Goal: Task Accomplishment & Management: Use online tool/utility

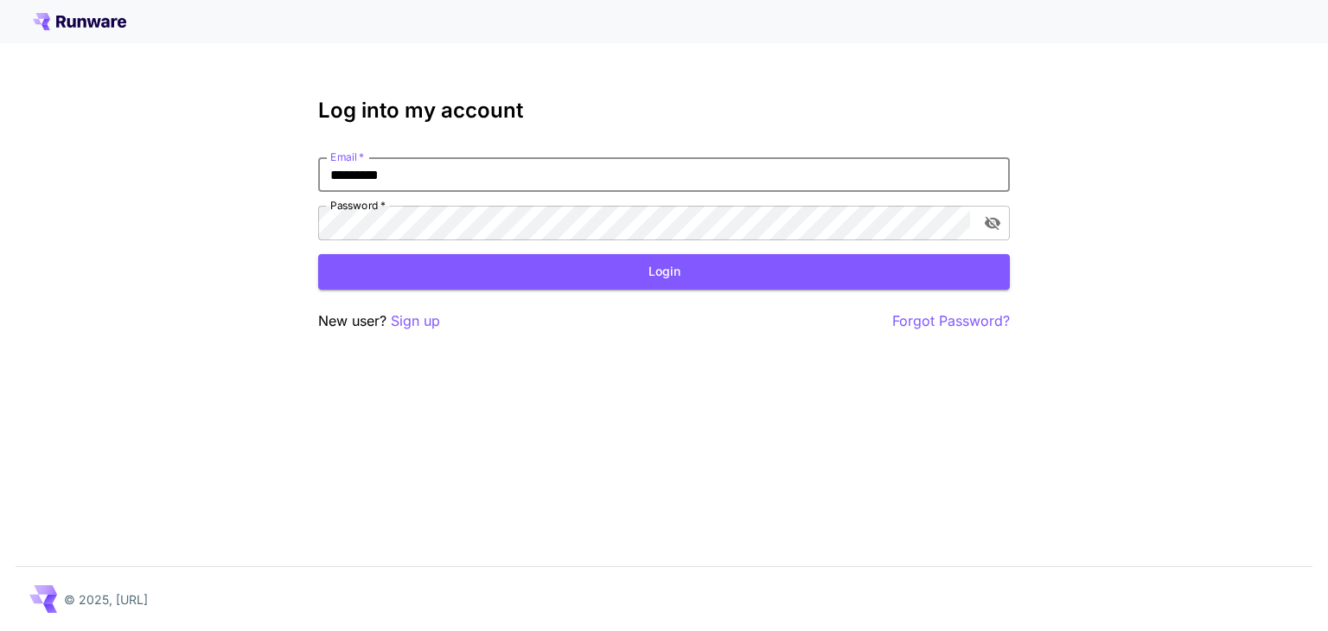
type input "*********"
click at [377, 188] on input "Email   *" at bounding box center [663, 174] width 691 height 35
type input "**********"
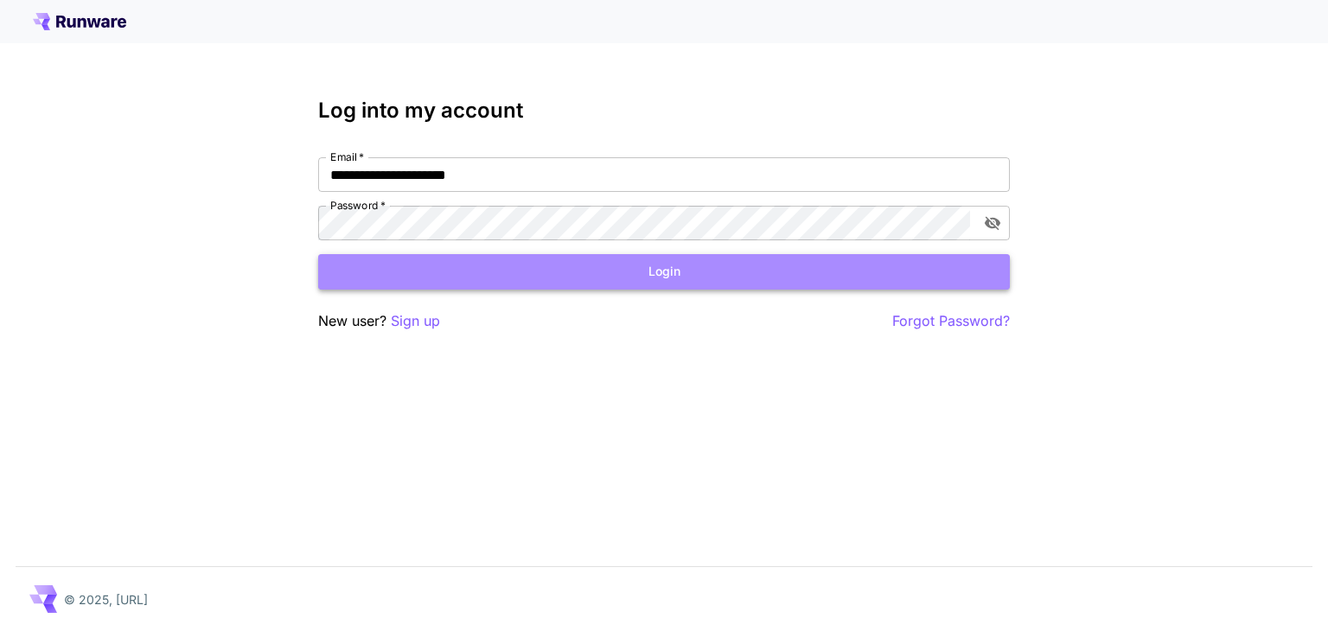
click at [557, 272] on button "Login" at bounding box center [663, 271] width 691 height 35
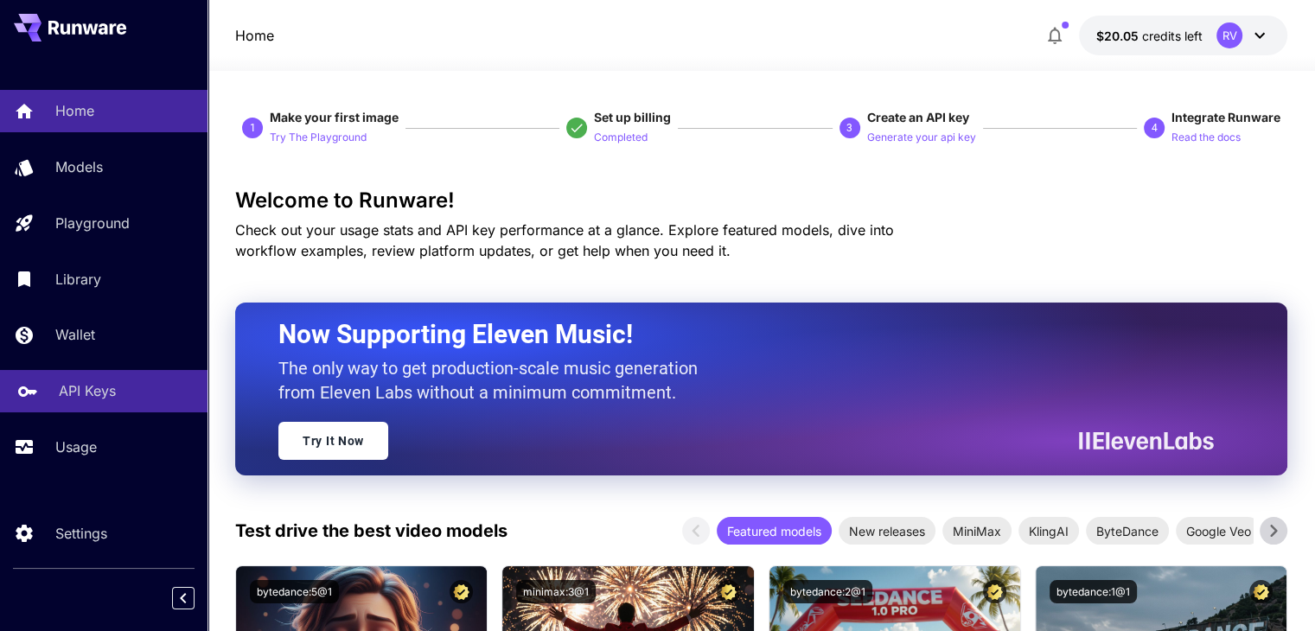
scroll to position [145, 0]
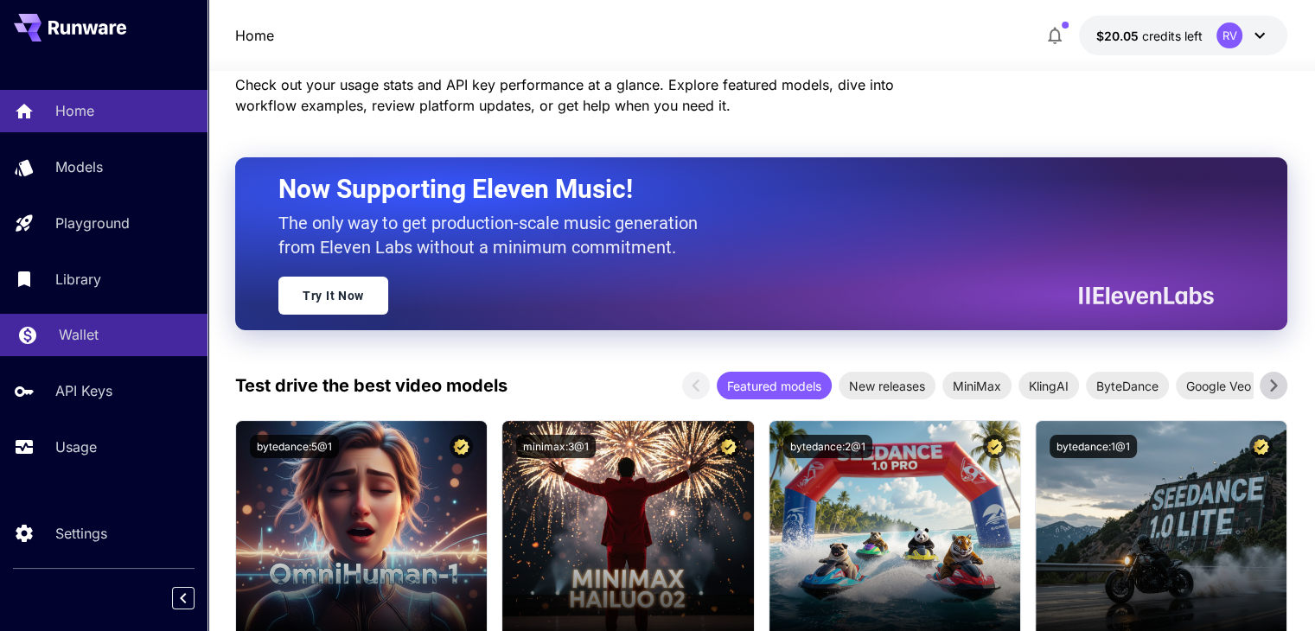
click at [70, 340] on p "Wallet" at bounding box center [79, 334] width 40 height 21
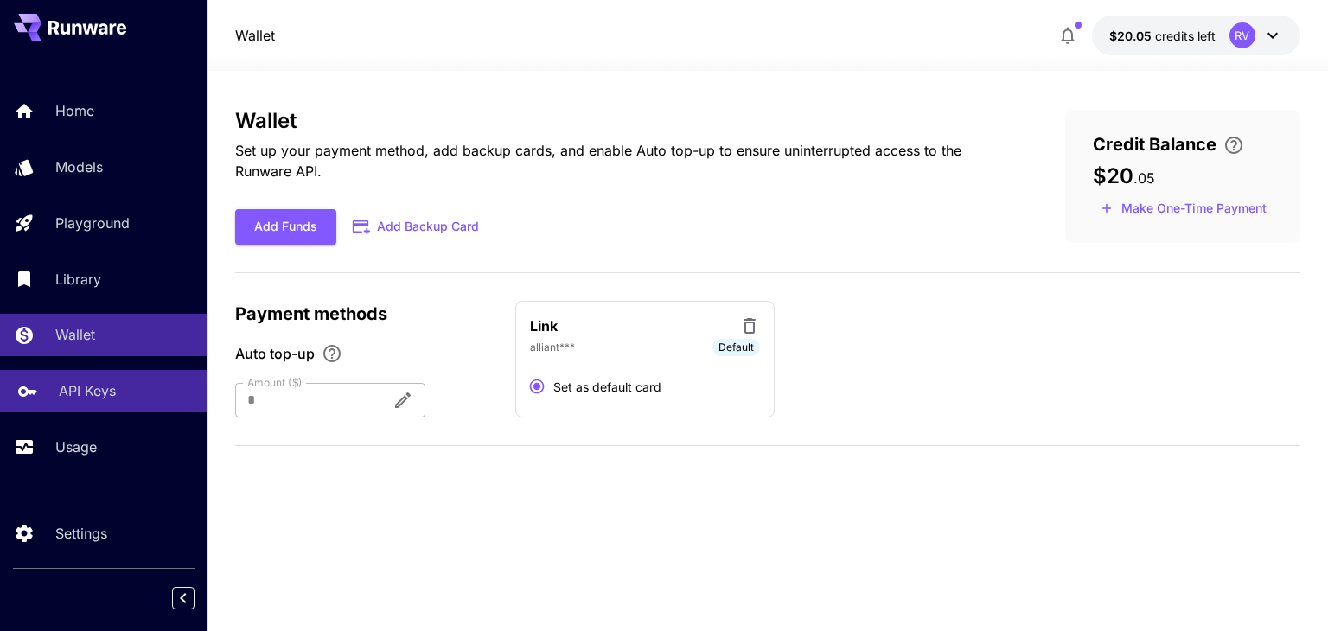
click at [67, 401] on p "API Keys" at bounding box center [87, 390] width 57 height 21
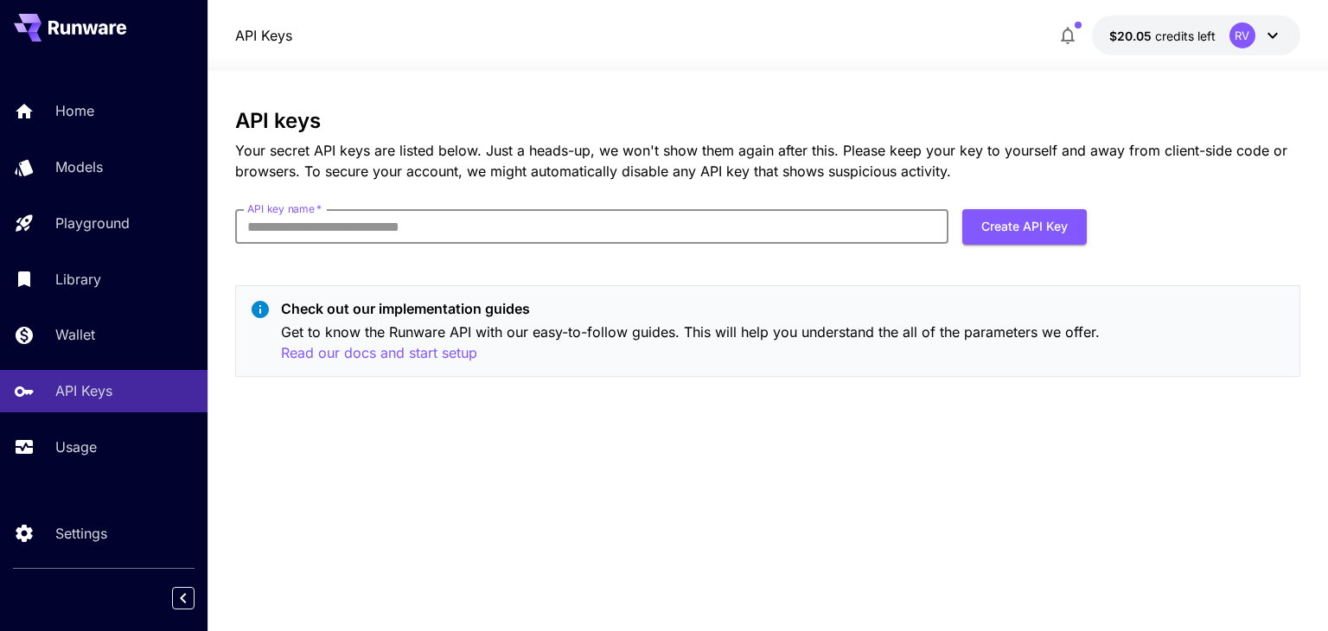
click at [552, 229] on input "API key name   *" at bounding box center [591, 226] width 713 height 35
type input "**********"
click at [989, 219] on button "Create API Key" at bounding box center [1024, 226] width 124 height 35
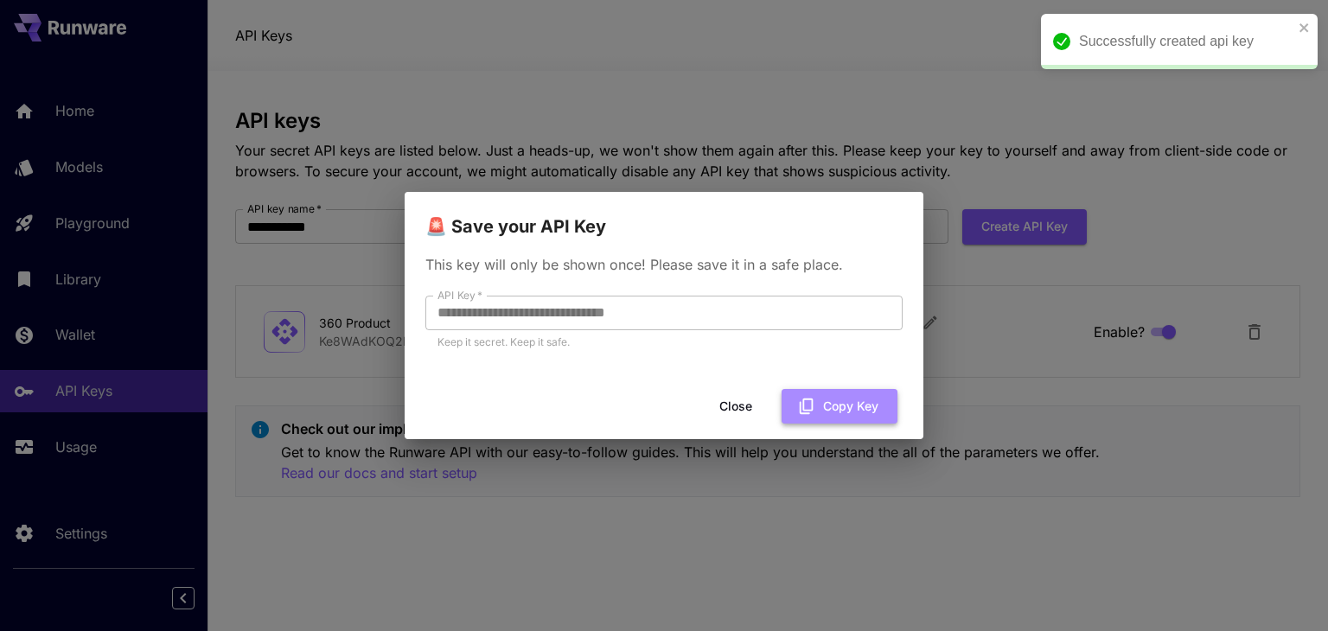
click at [820, 402] on button "Copy Key" at bounding box center [839, 406] width 116 height 35
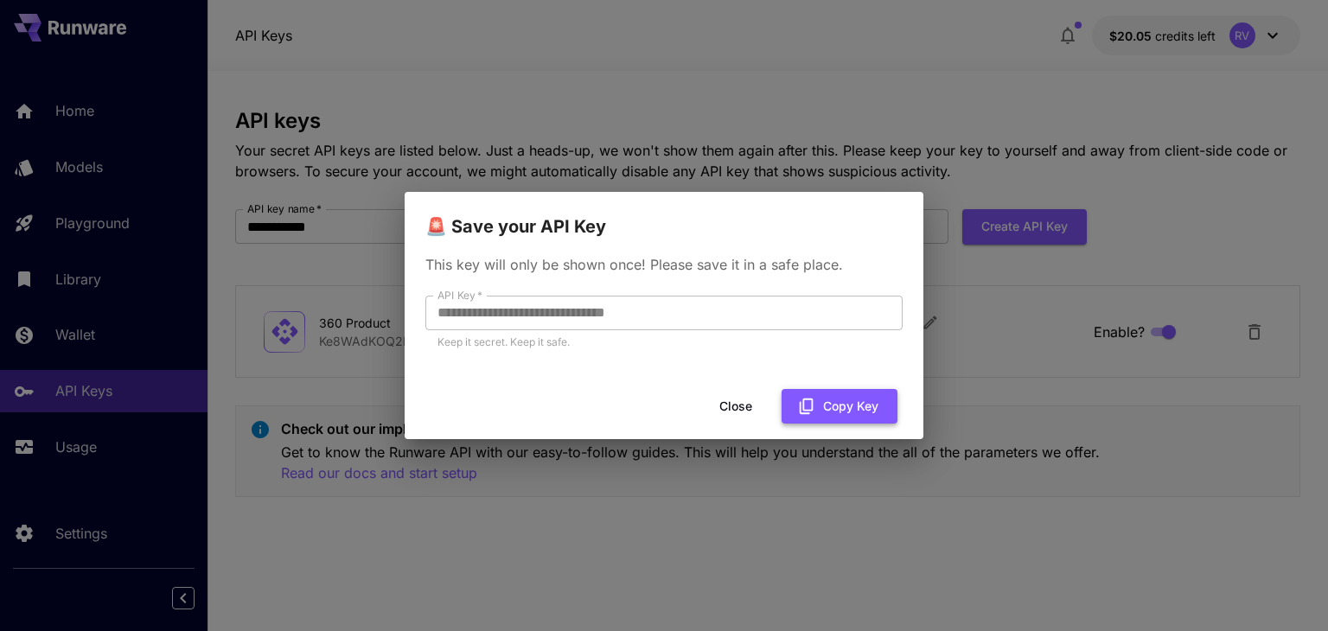
click at [793, 392] on button "Copy Key" at bounding box center [839, 406] width 116 height 35
click at [474, 136] on div "**********" at bounding box center [664, 315] width 1328 height 631
click at [740, 408] on button "Close" at bounding box center [736, 406] width 78 height 35
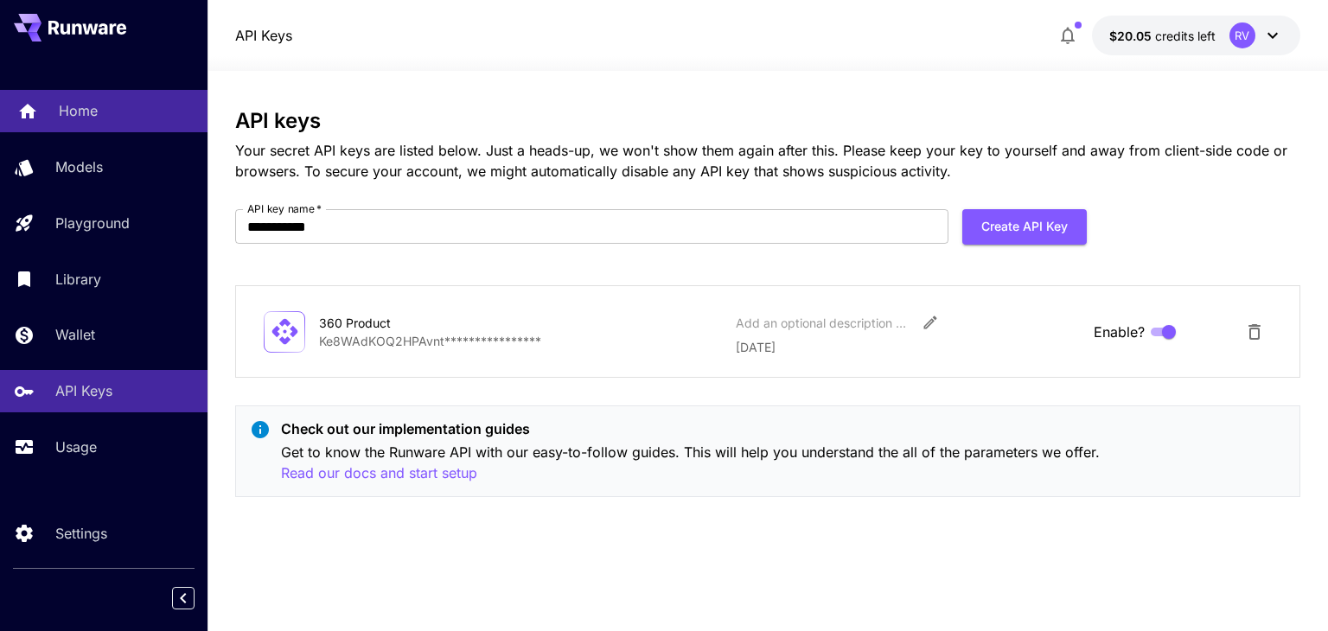
click at [73, 117] on p "Home" at bounding box center [78, 110] width 39 height 21
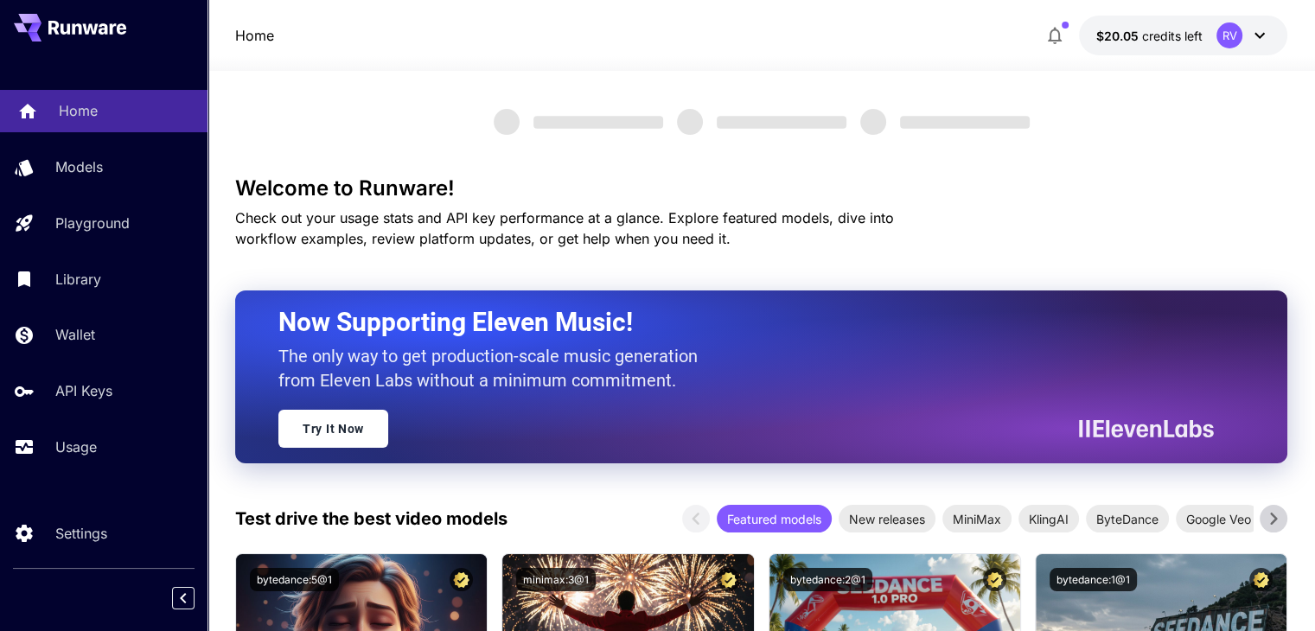
click at [73, 117] on p "Home" at bounding box center [78, 110] width 39 height 21
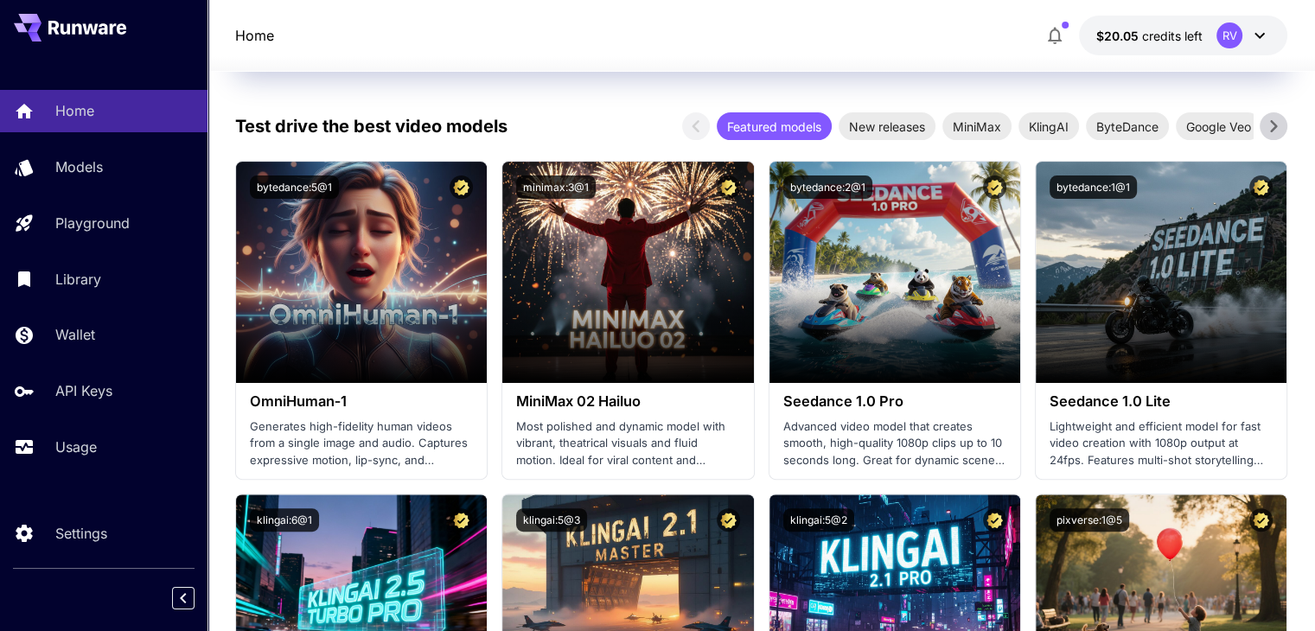
scroll to position [410, 0]
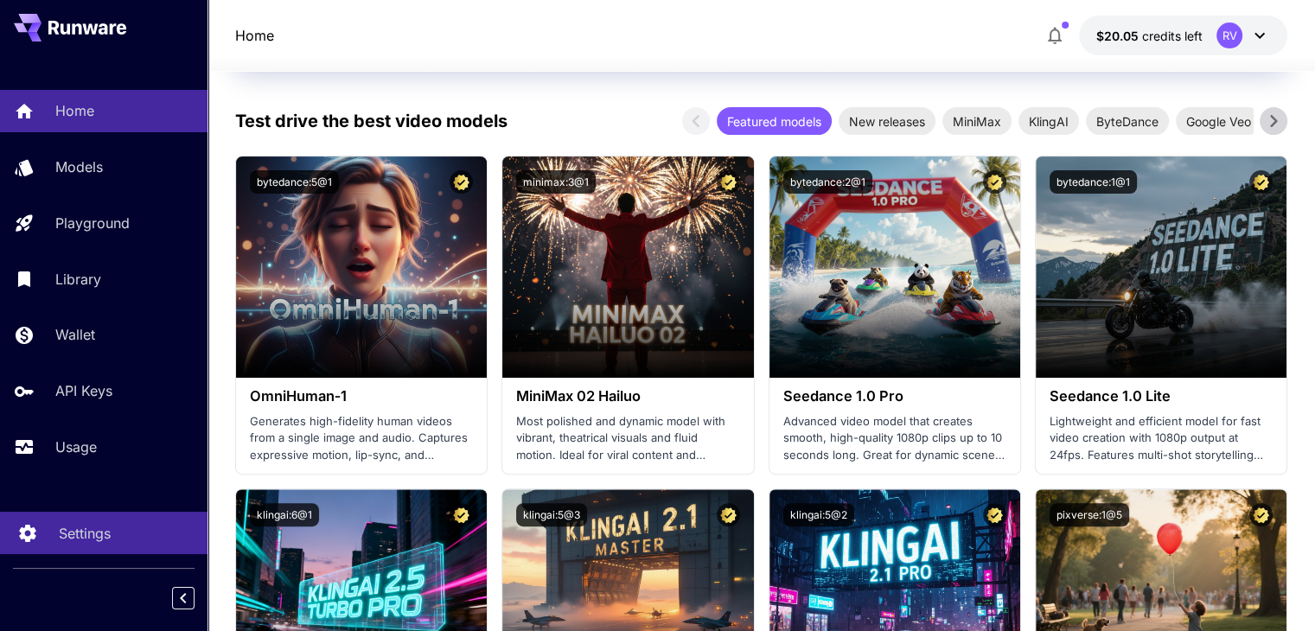
click at [81, 532] on p "Settings" at bounding box center [85, 533] width 52 height 21
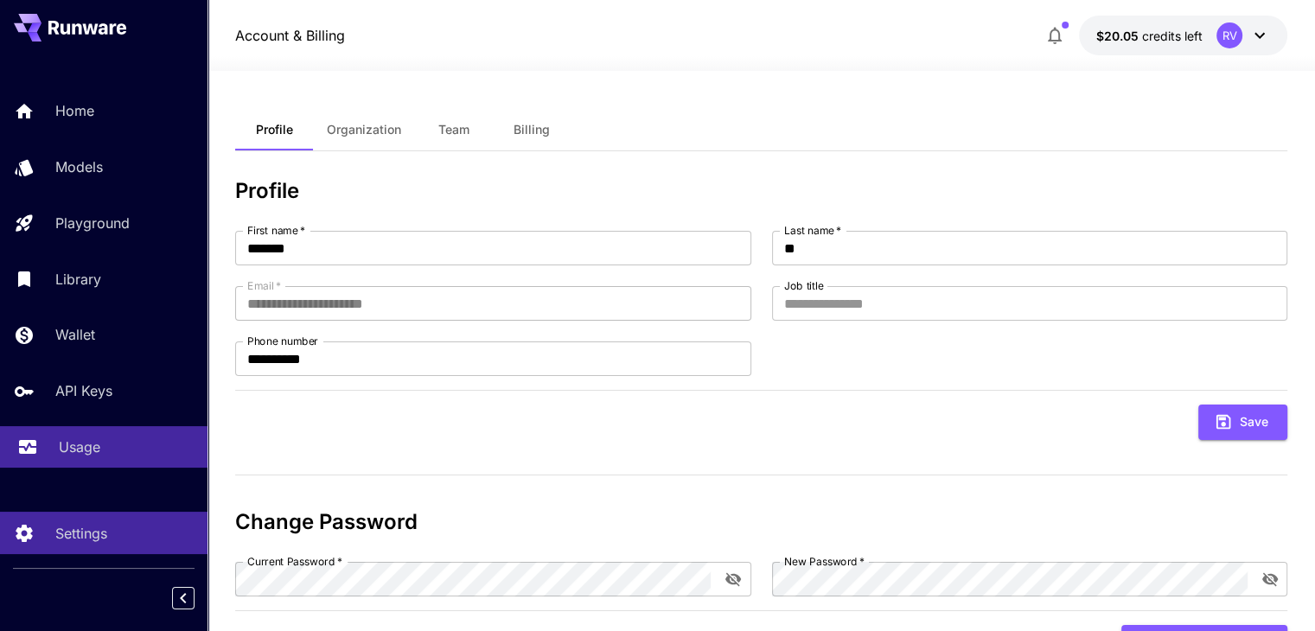
click at [86, 445] on p "Usage" at bounding box center [79, 446] width 41 height 21
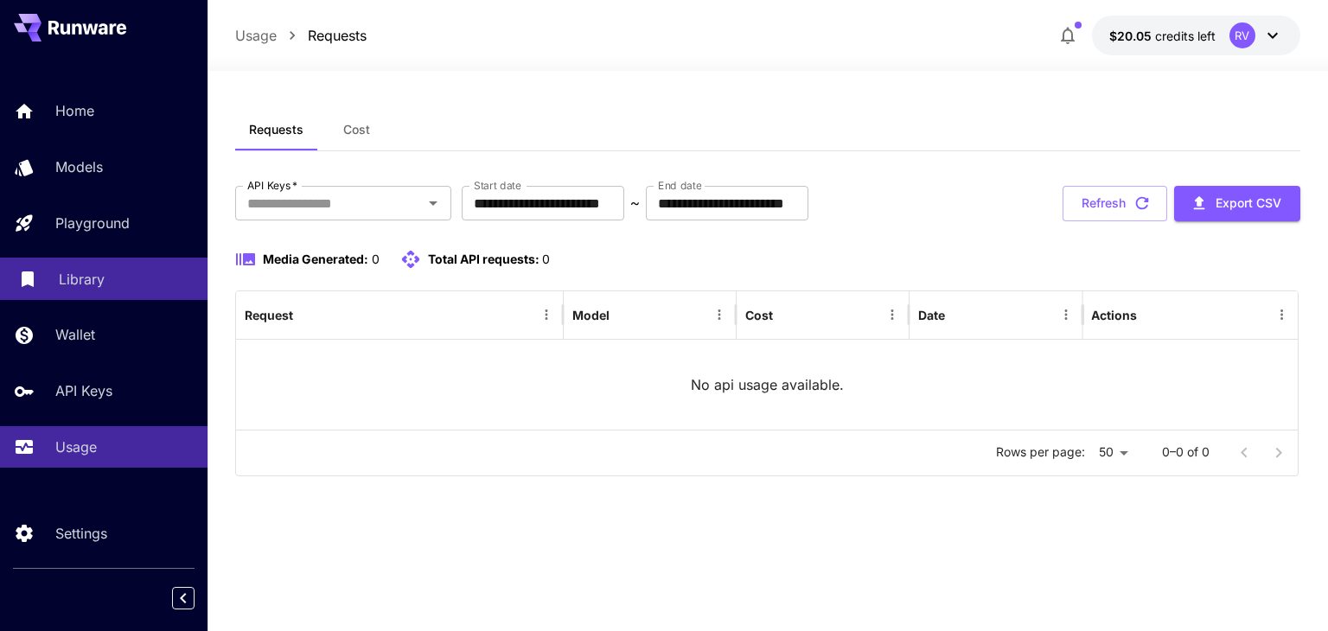
click at [86, 283] on p "Library" at bounding box center [82, 279] width 46 height 21
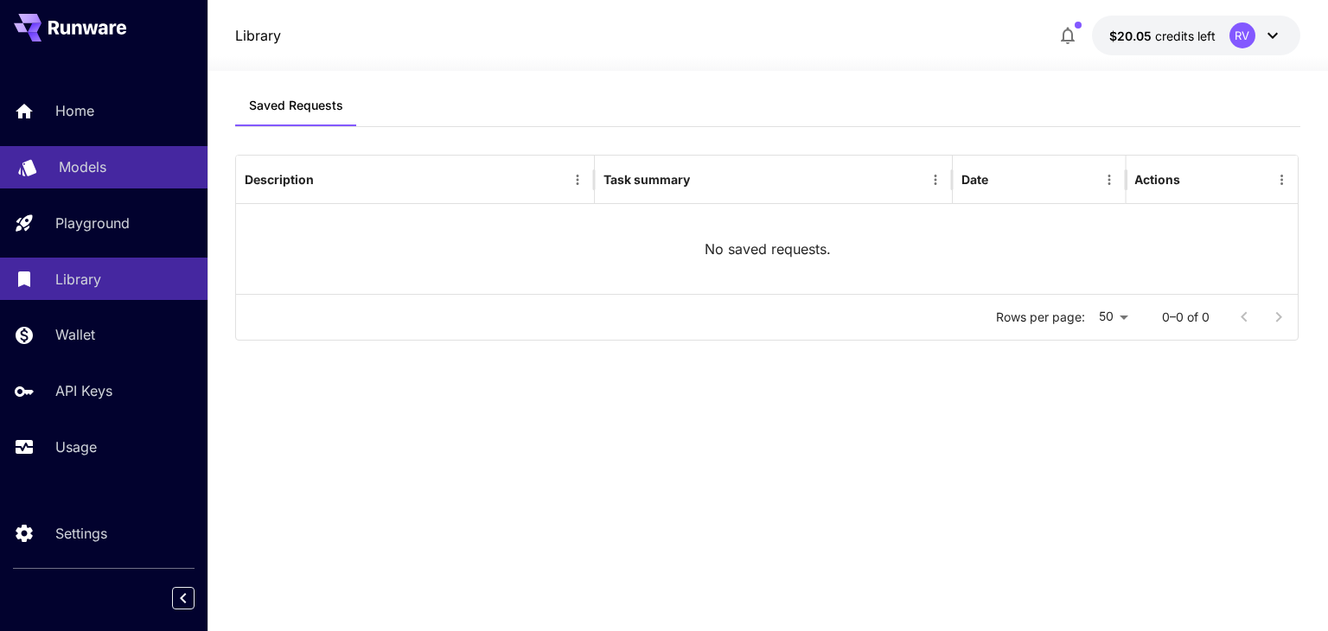
click at [81, 168] on p "Models" at bounding box center [83, 166] width 48 height 21
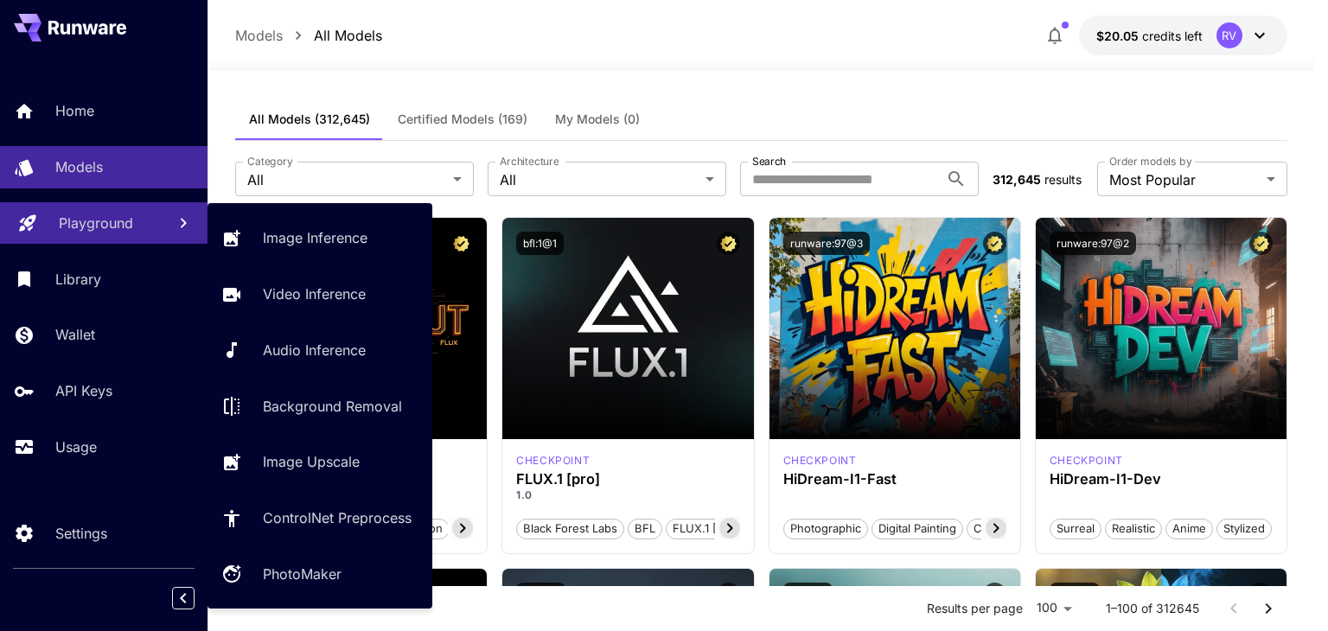
click at [113, 220] on p "Playground" at bounding box center [96, 223] width 74 height 21
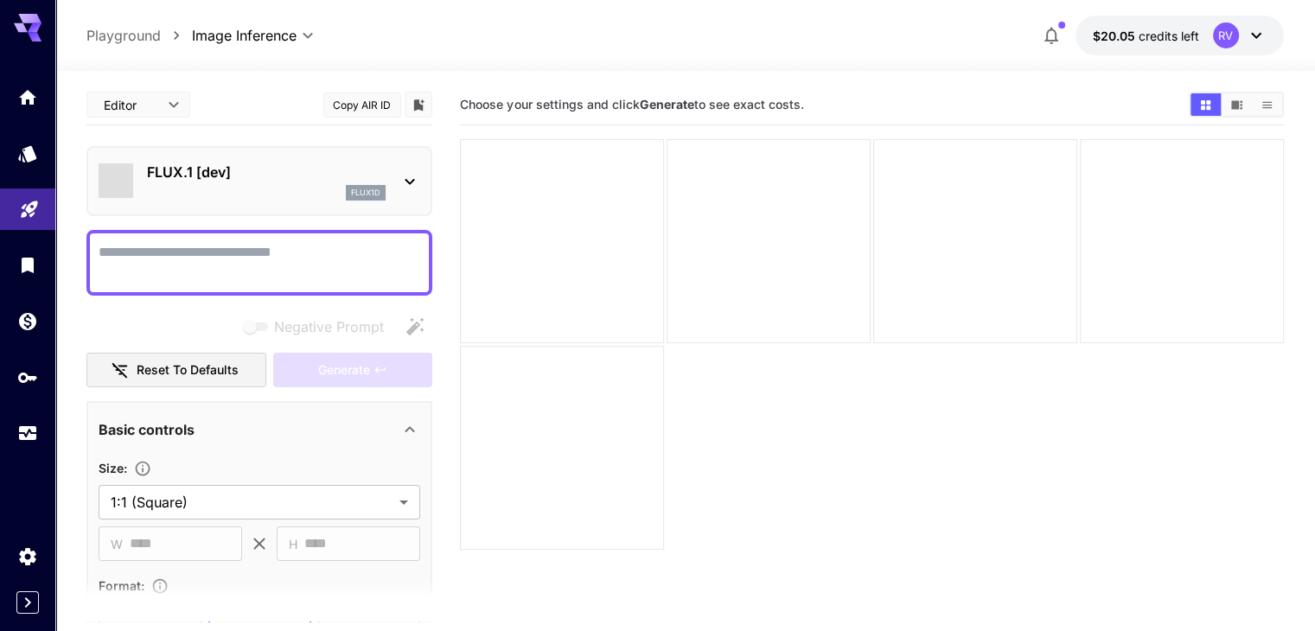
click at [525, 407] on section "Choose your settings and click Generate to see exact costs." at bounding box center [871, 400] width 823 height 631
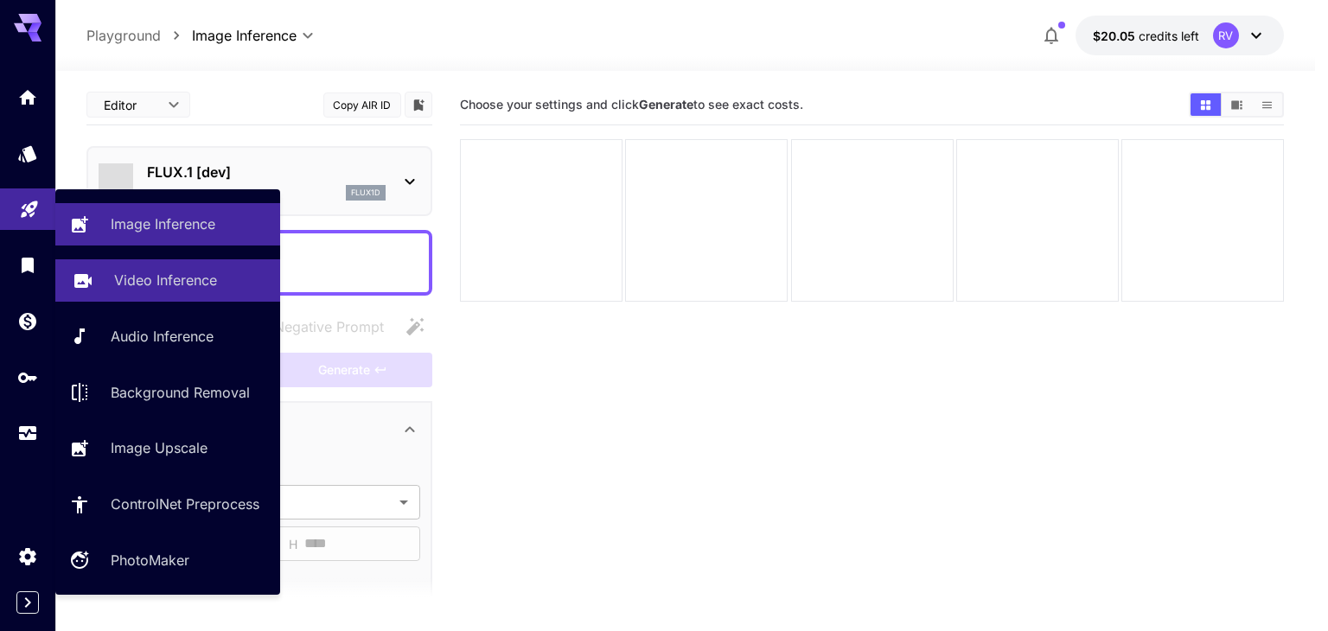
click at [184, 281] on p "Video Inference" at bounding box center [165, 280] width 103 height 21
type input "**********"
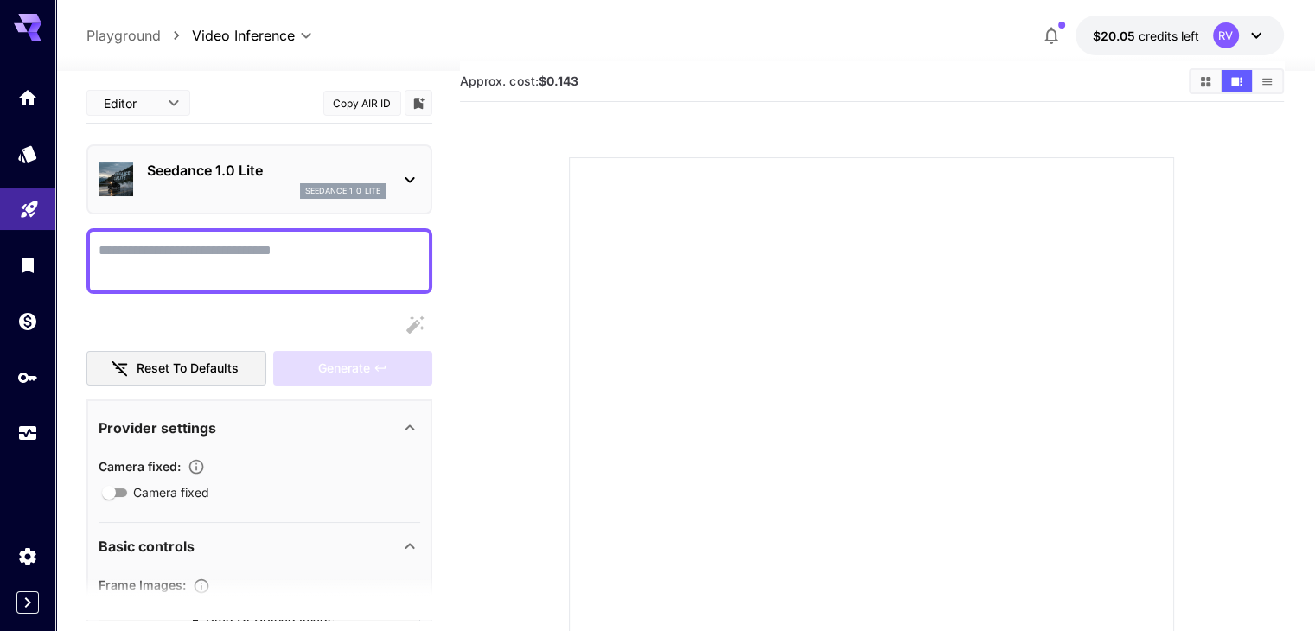
scroll to position [22, 0]
click at [29, 163] on div "Models" at bounding box center [30, 181] width 60 height 39
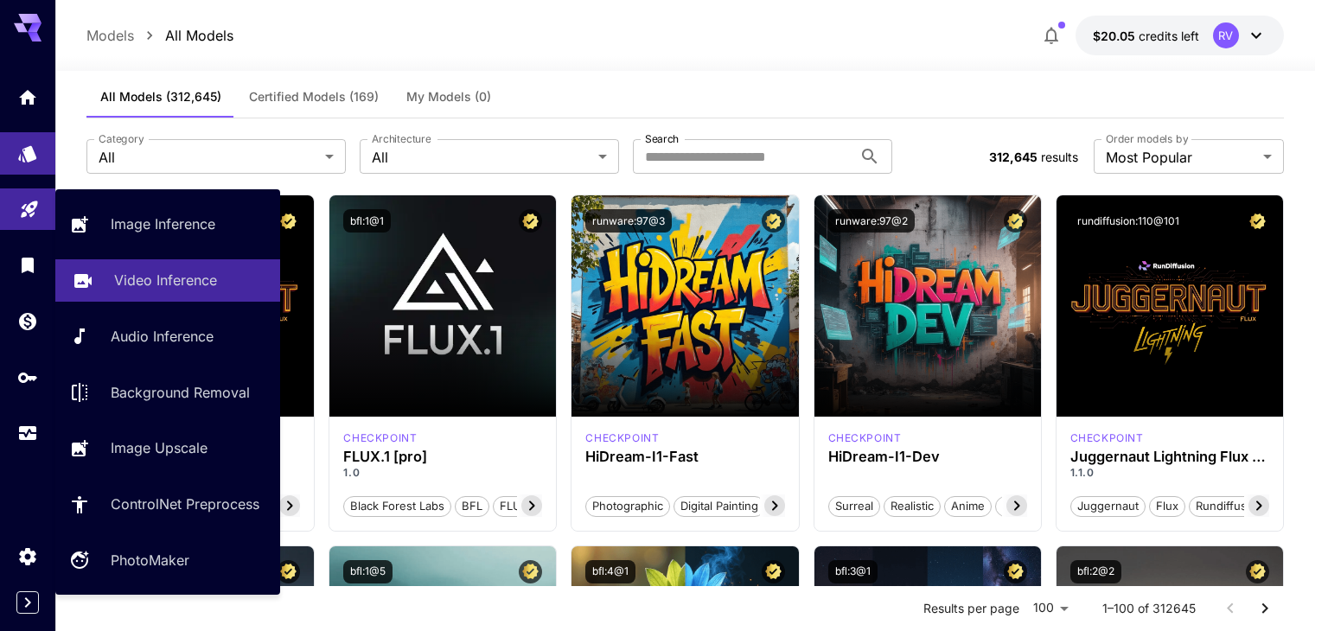
click at [140, 292] on link "Video Inference" at bounding box center [167, 280] width 225 height 42
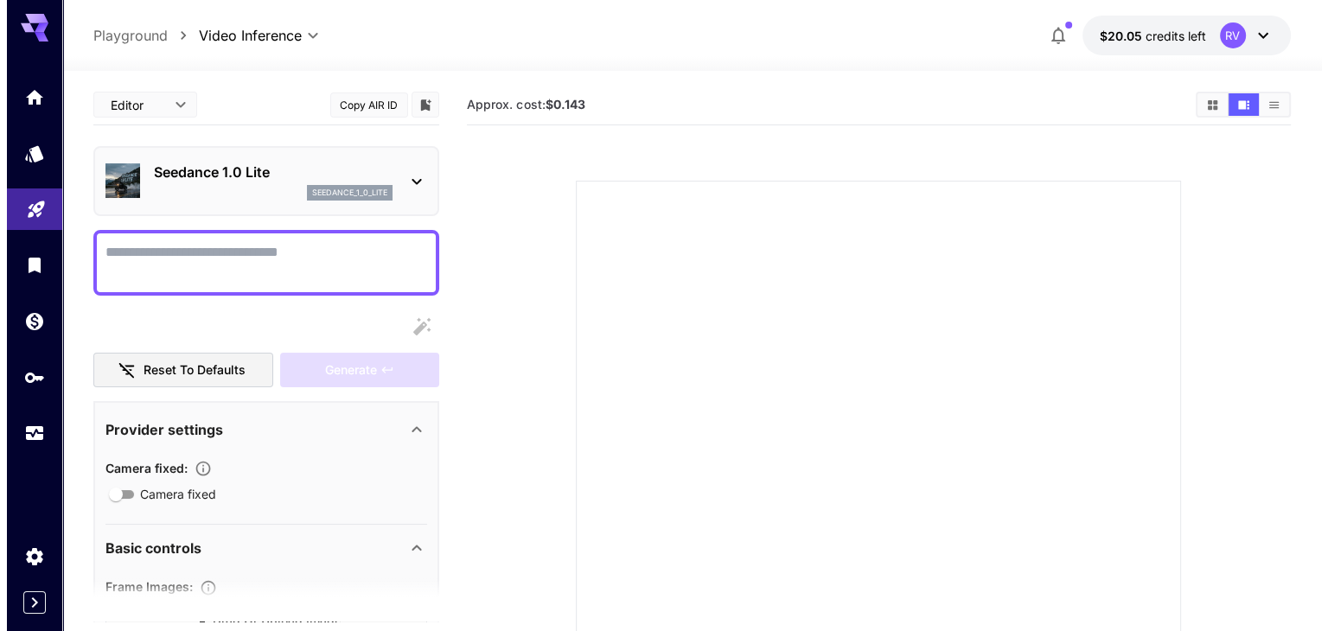
scroll to position [207, 0]
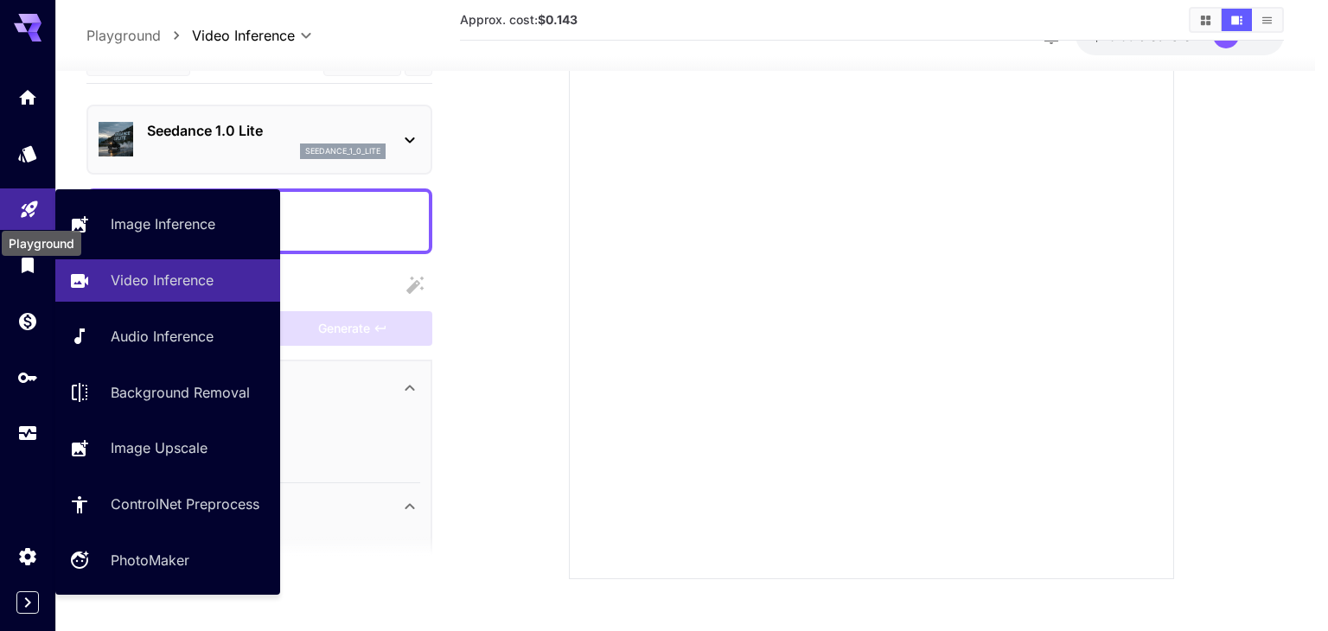
click at [24, 207] on icon "Playground" at bounding box center [29, 204] width 21 height 21
type input "**********"
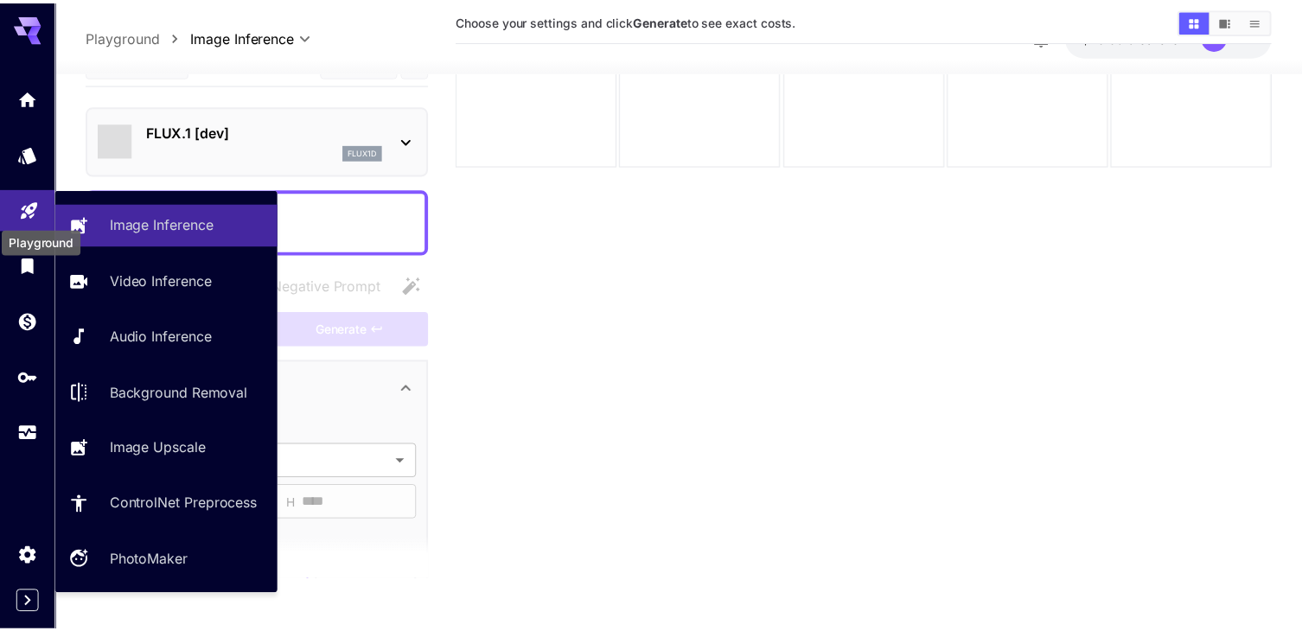
scroll to position [137, 0]
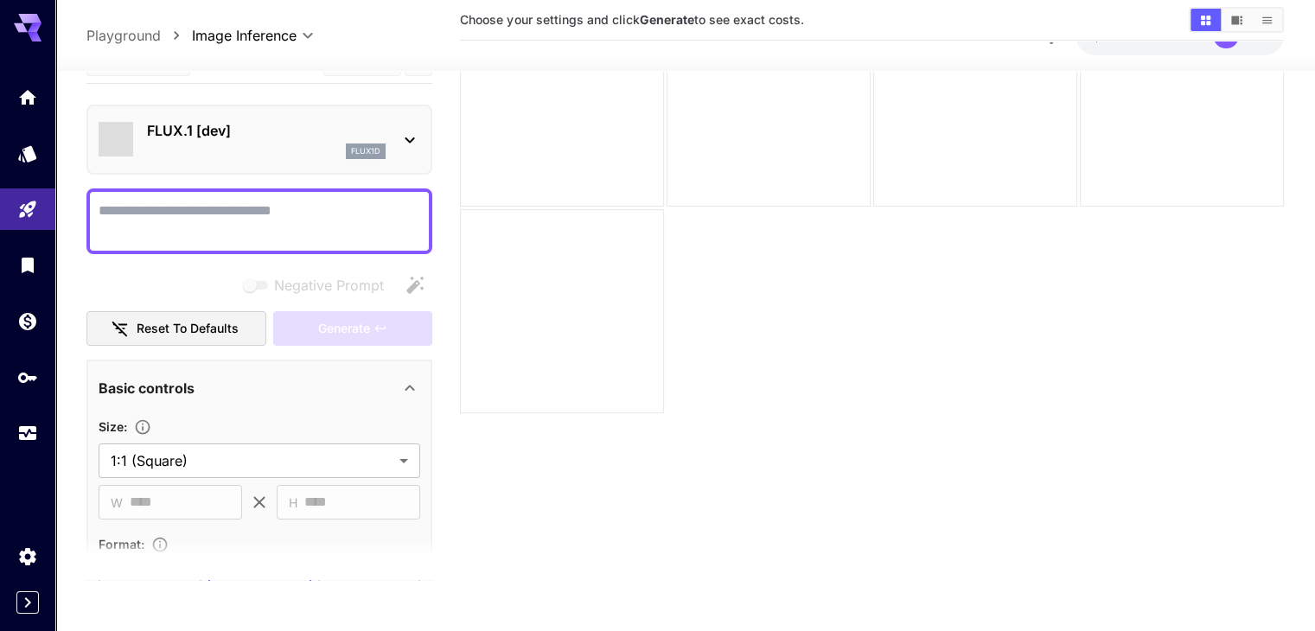
click at [499, 365] on section "Choose your settings and click Generate to see exact costs." at bounding box center [871, 263] width 823 height 631
click at [19, 260] on icon "Library" at bounding box center [29, 260] width 21 height 21
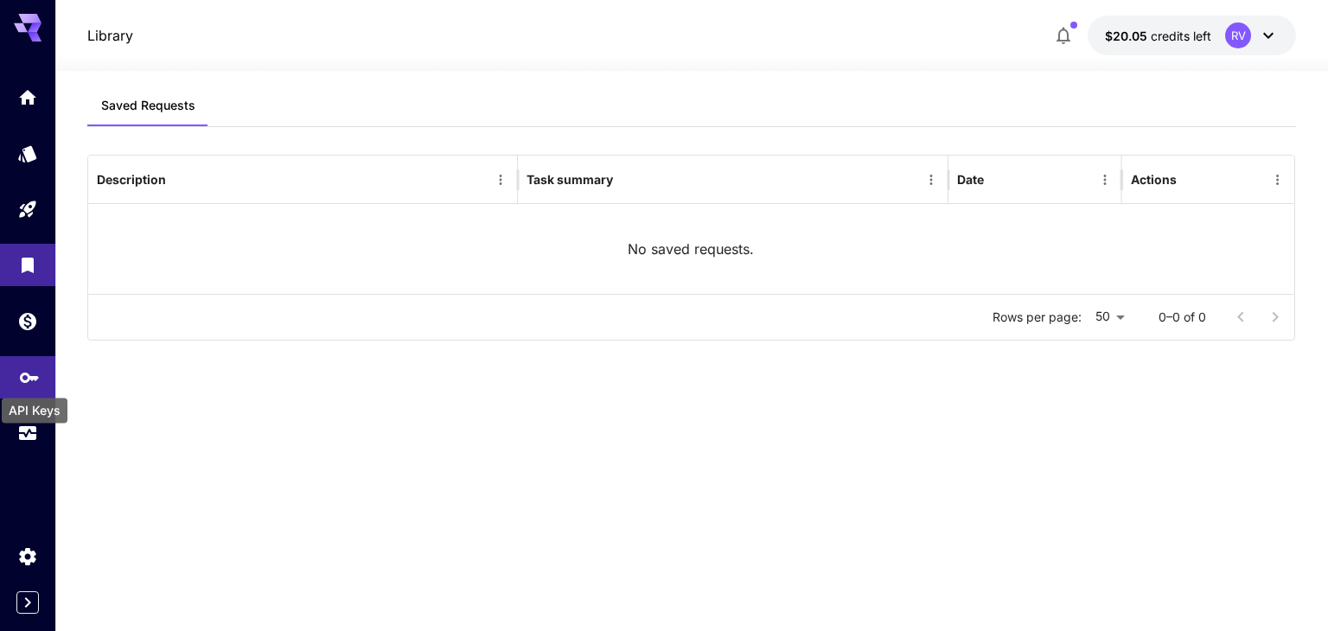
click at [19, 371] on icon "API Keys" at bounding box center [29, 372] width 21 height 21
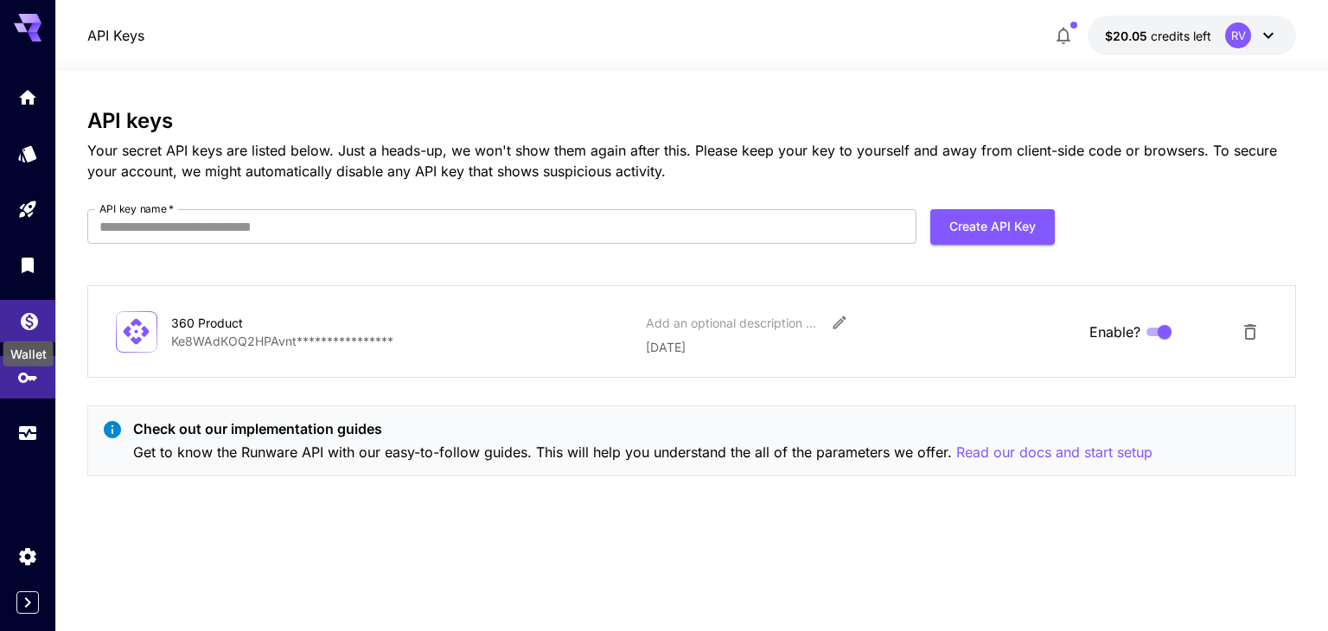
click at [31, 325] on icon "Wallet" at bounding box center [29, 316] width 21 height 21
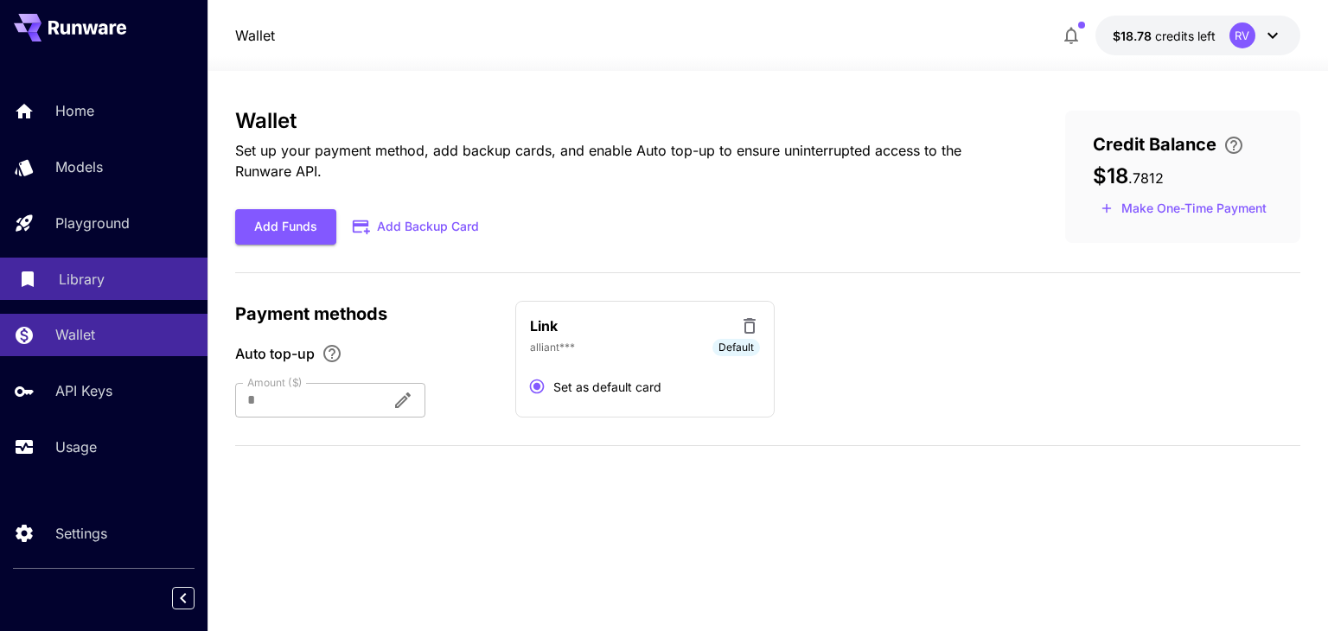
click at [86, 279] on p "Library" at bounding box center [82, 279] width 46 height 21
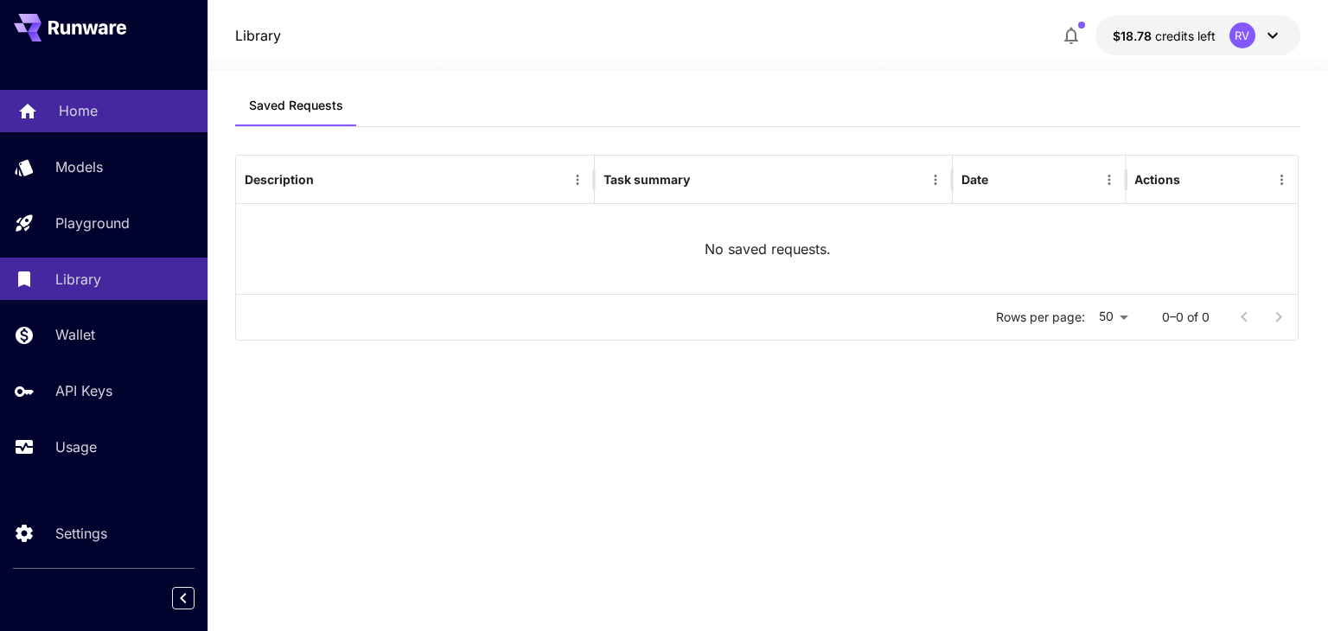
click at [63, 98] on link "Home" at bounding box center [103, 111] width 207 height 42
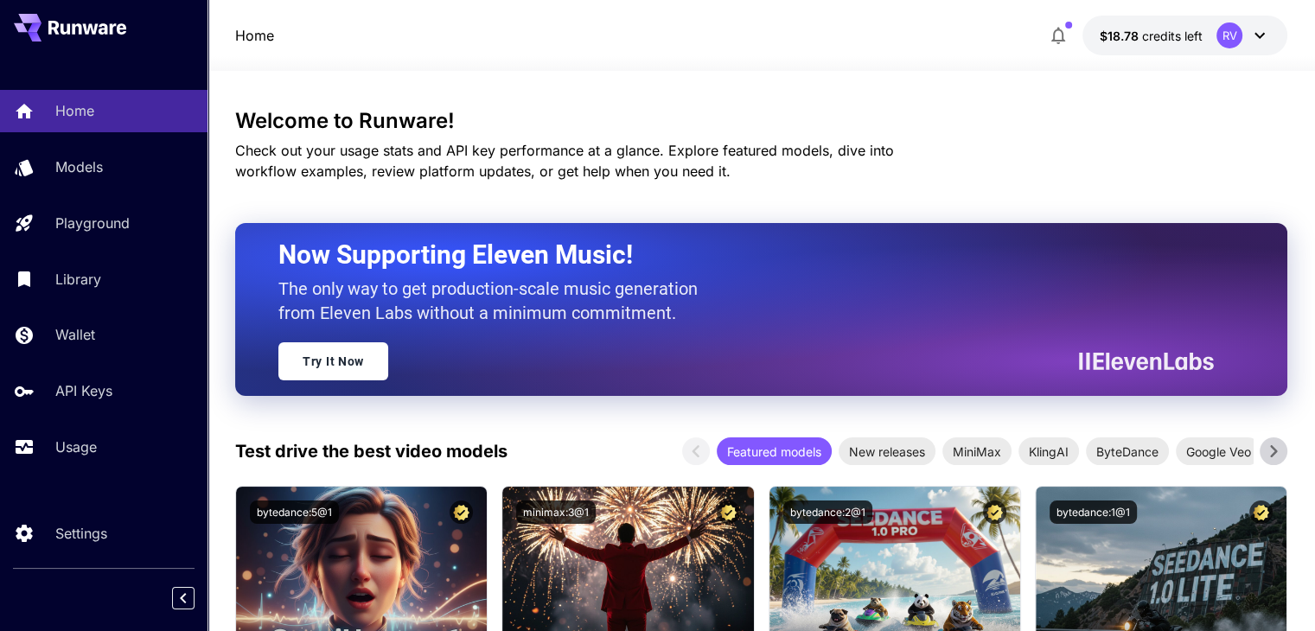
click at [1264, 35] on icon at bounding box center [1259, 35] width 21 height 21
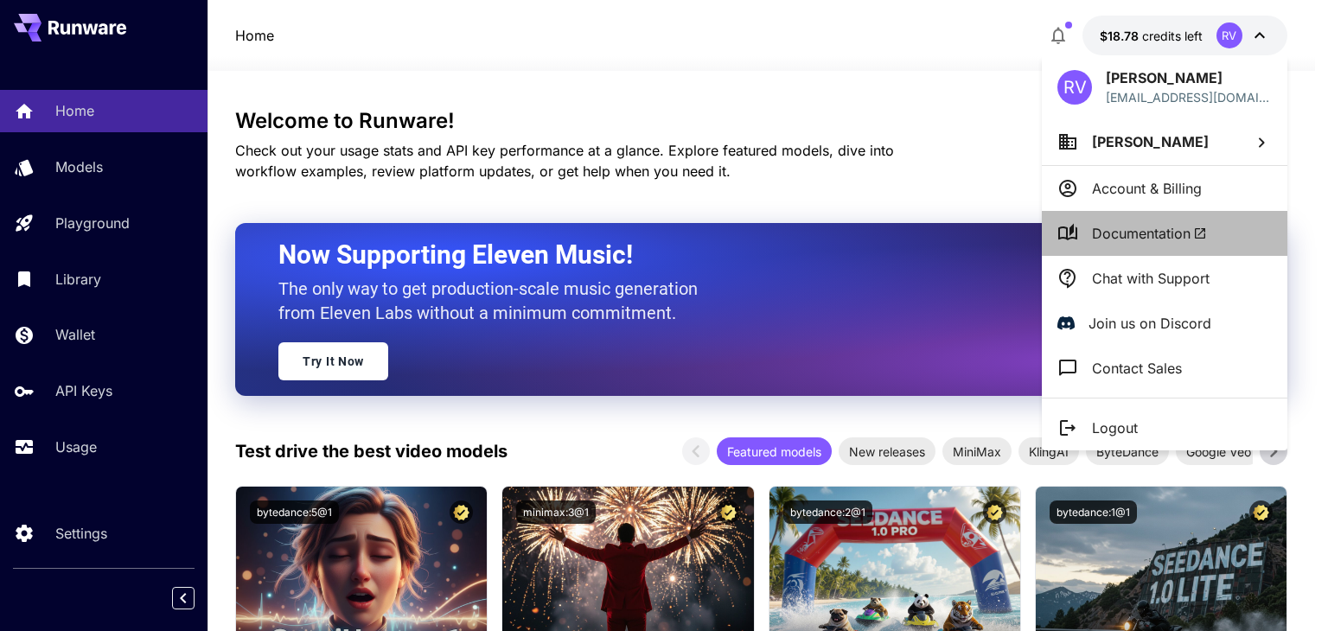
click at [1128, 226] on span "Documentation" at bounding box center [1149, 233] width 115 height 21
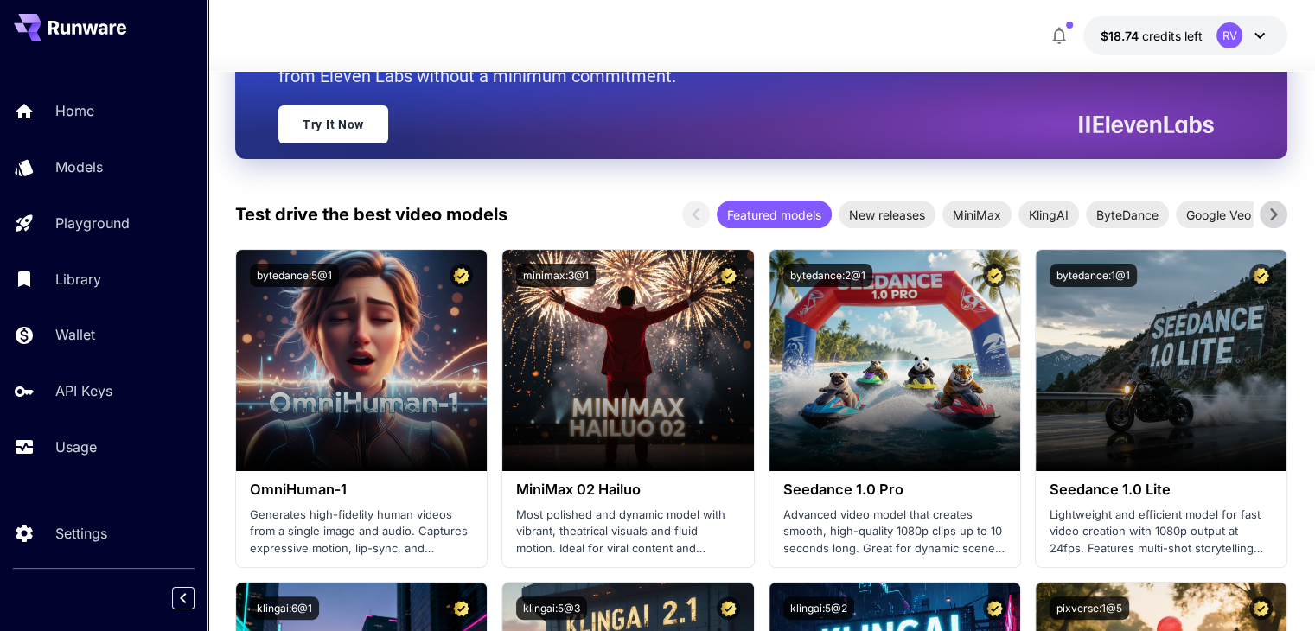
scroll to position [82, 0]
